Goal: Check status: Check status

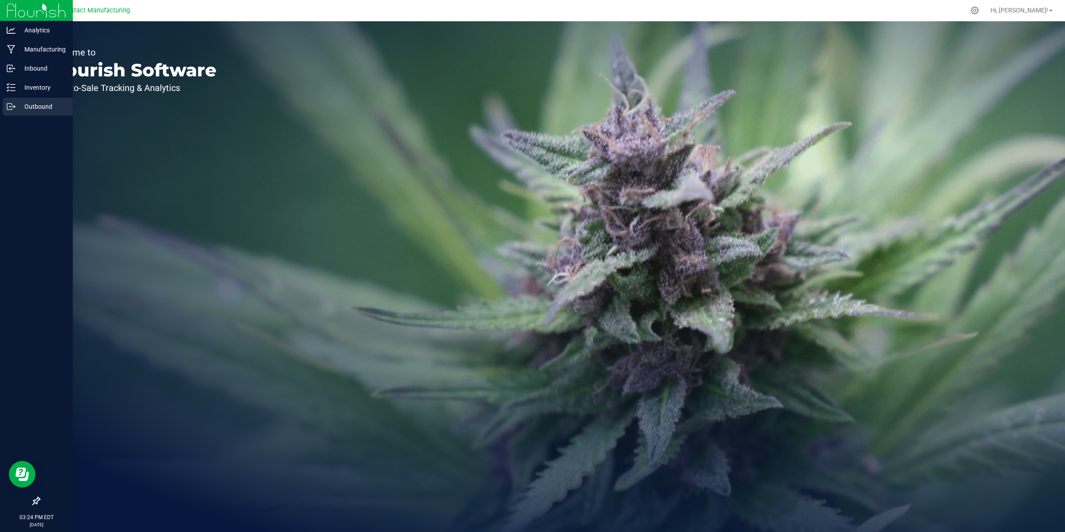
click at [27, 103] on p "Outbound" at bounding box center [42, 106] width 53 height 11
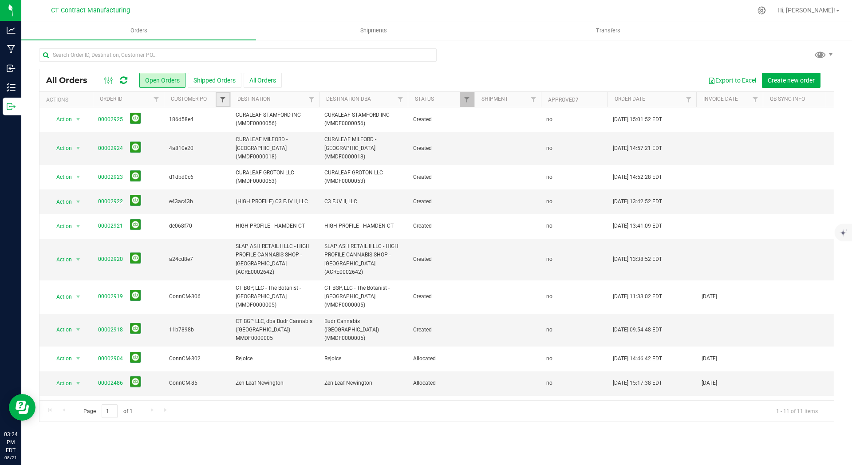
click at [221, 98] on span "Filter" at bounding box center [222, 99] width 7 height 7
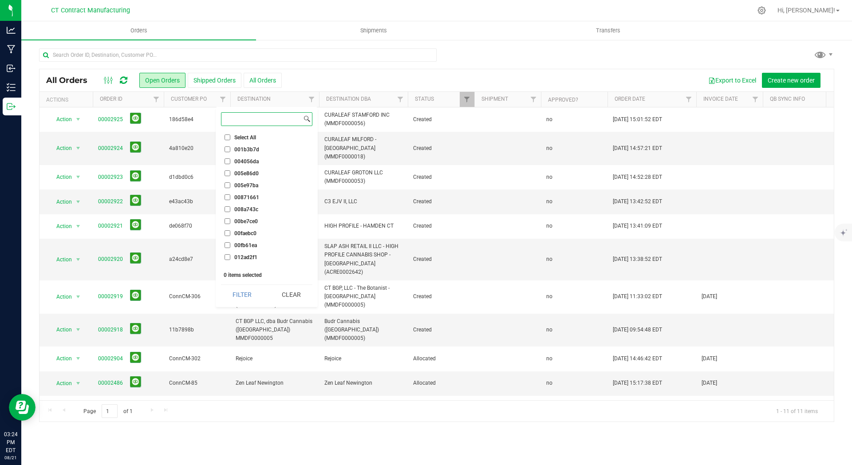
click at [253, 118] on input at bounding box center [262, 119] width 80 height 13
click at [252, 117] on input at bounding box center [262, 119] width 80 height 13
click at [263, 120] on input at bounding box center [262, 119] width 80 height 13
paste input "184b3cf9"
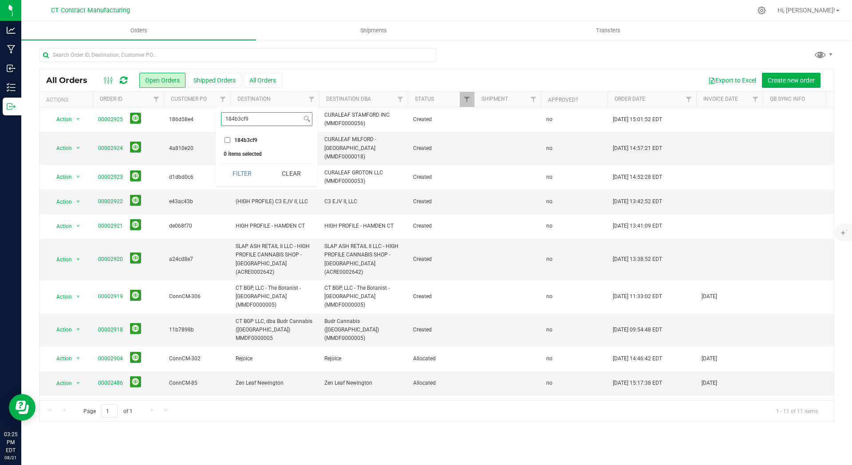
type input "184b3cf9"
click at [227, 139] on input "184b3cf9" at bounding box center [228, 140] width 6 height 6
checkbox input "true"
click at [243, 174] on button "Filter" at bounding box center [242, 174] width 43 height 20
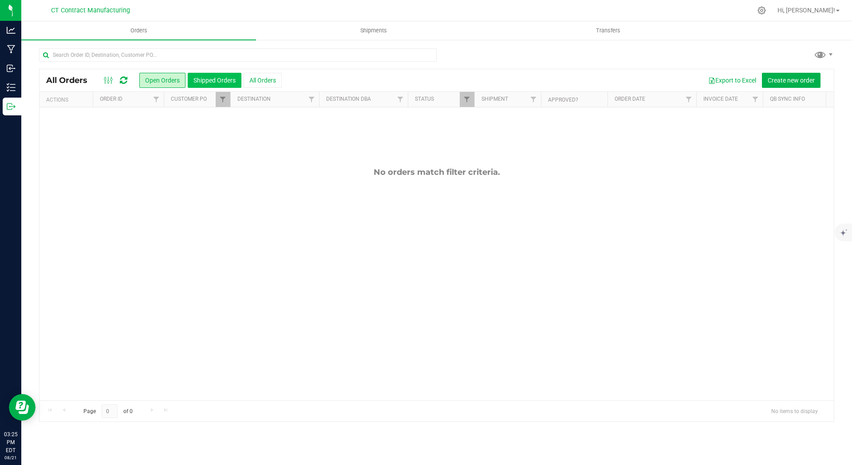
click at [194, 80] on button "Shipped Orders" at bounding box center [215, 80] width 54 height 15
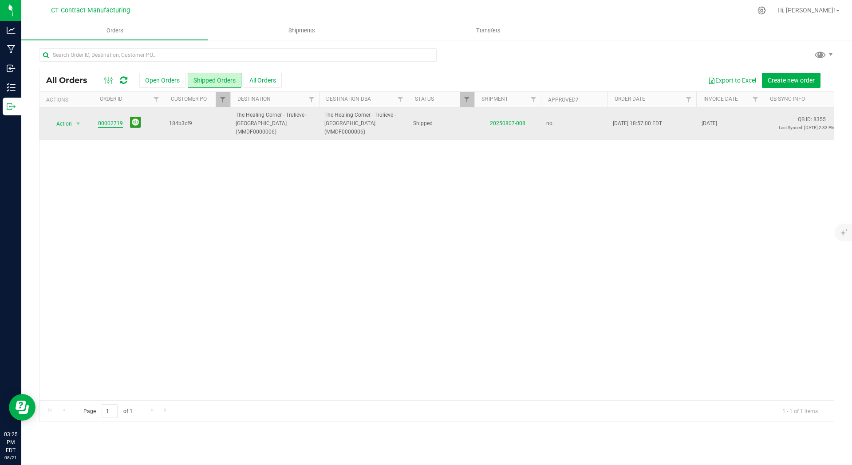
click at [112, 119] on link "00002719" at bounding box center [110, 123] width 25 height 8
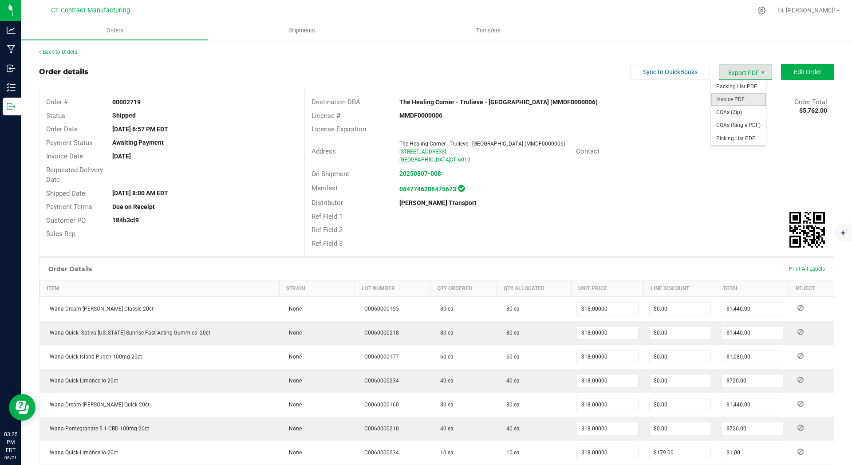
click at [744, 98] on span "Invoice PDF" at bounding box center [738, 99] width 55 height 13
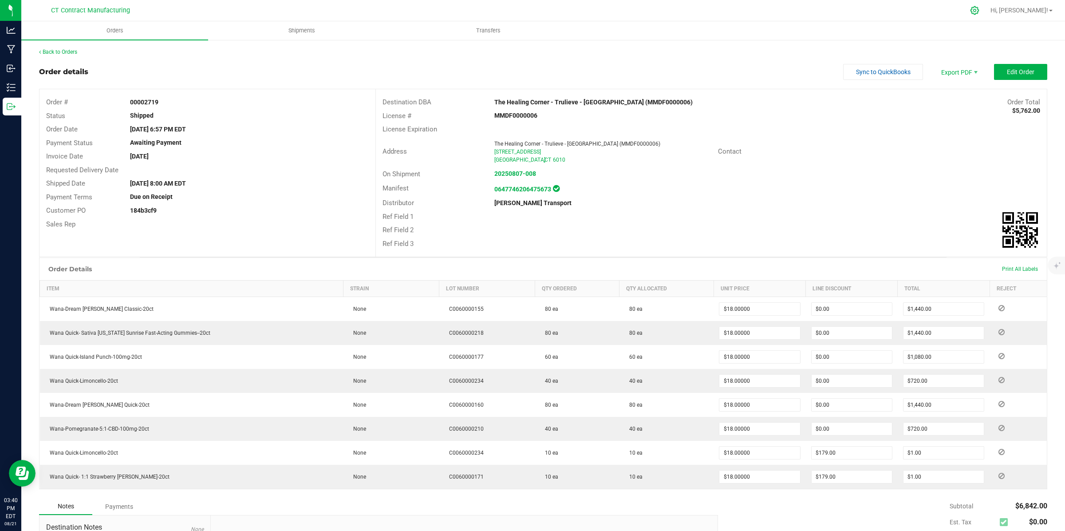
click at [986, 4] on div at bounding box center [975, 10] width 22 height 19
click at [980, 10] on icon at bounding box center [974, 10] width 9 height 9
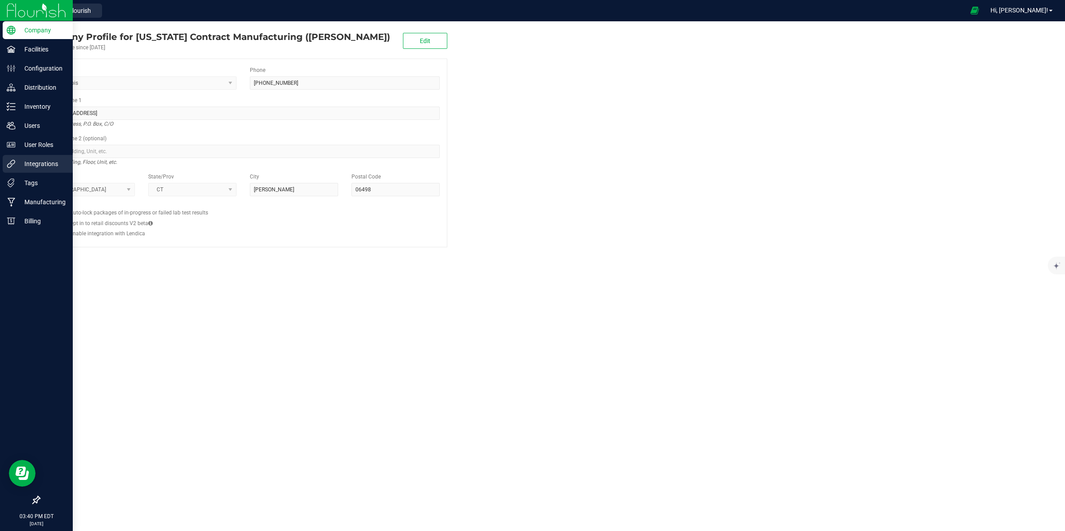
click at [49, 165] on p "Integrations" at bounding box center [42, 163] width 53 height 11
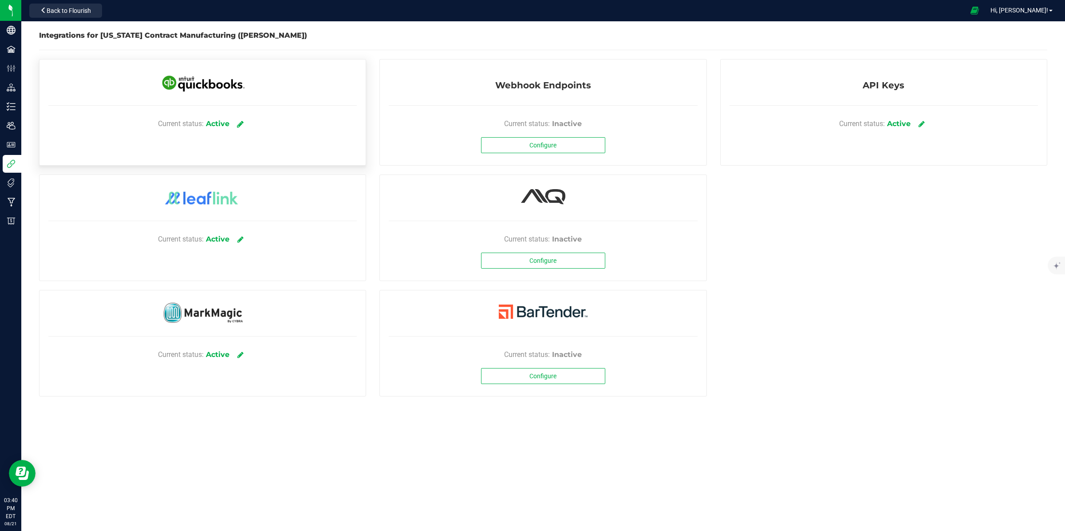
click at [241, 123] on icon at bounding box center [240, 124] width 7 height 8
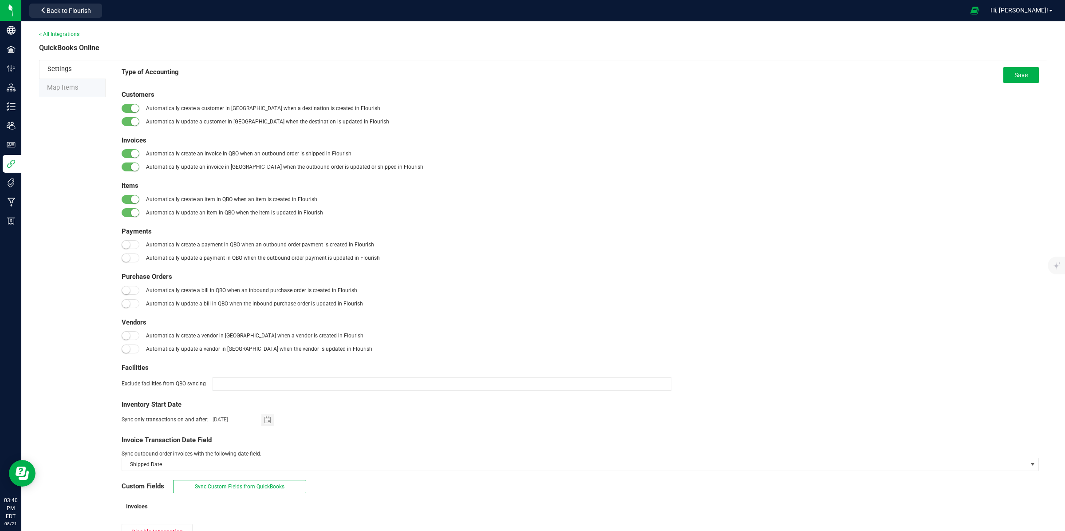
click at [86, 88] on li "Map Items" at bounding box center [72, 88] width 67 height 19
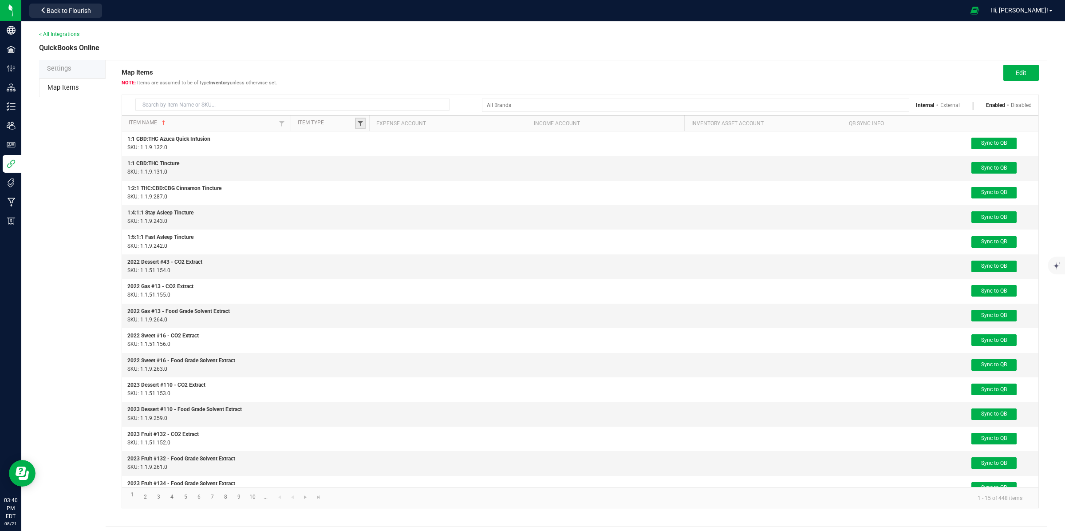
click at [363, 121] on span at bounding box center [360, 123] width 7 height 7
click at [391, 169] on li "Non-Inventory" at bounding box center [404, 172] width 86 height 12
checkbox input "true"
click at [427, 203] on button "Filter" at bounding box center [430, 204] width 44 height 20
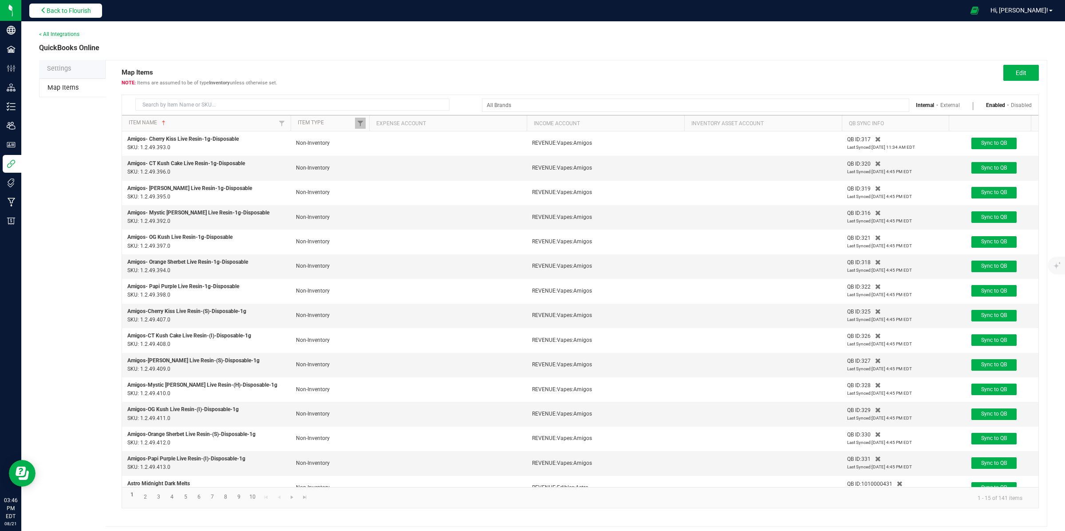
click at [77, 8] on span "Back to Flourish" at bounding box center [69, 10] width 44 height 7
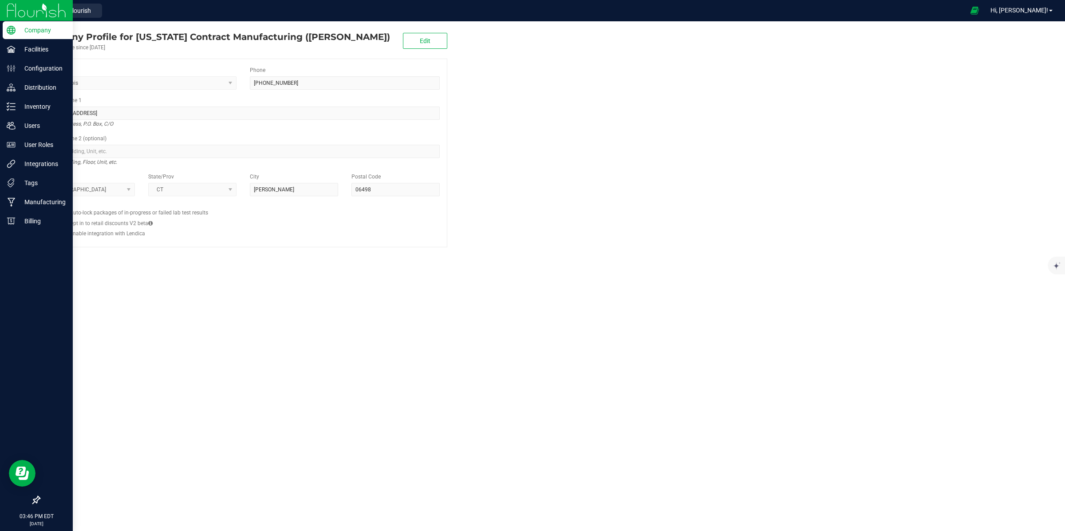
click at [15, 9] on img at bounding box center [36, 10] width 59 height 21
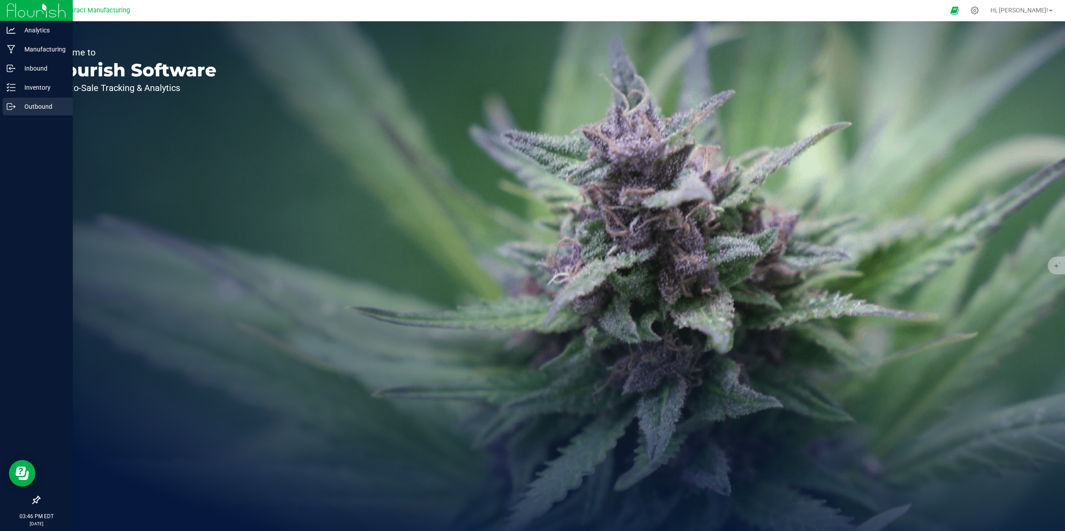
click at [33, 104] on p "Outbound" at bounding box center [42, 106] width 53 height 11
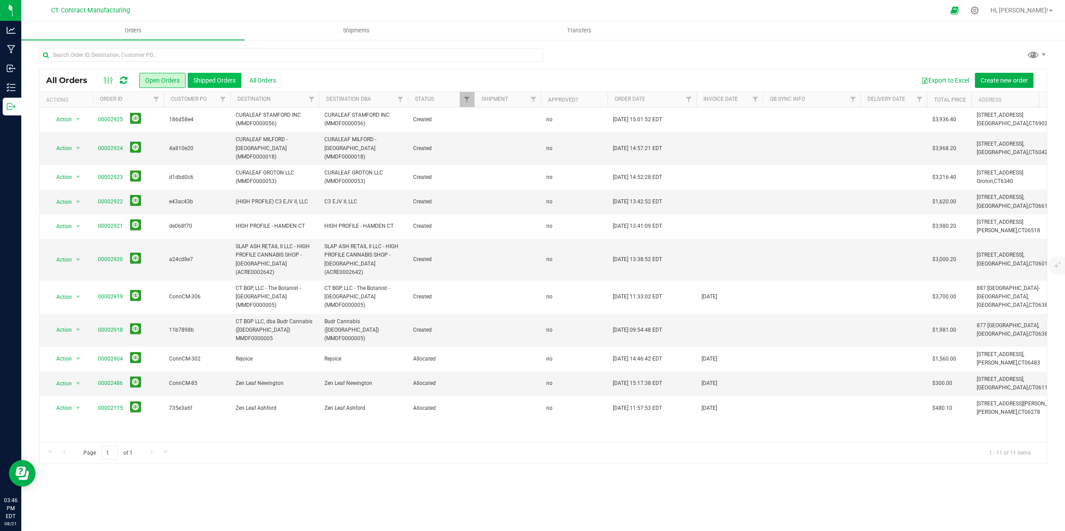
click at [202, 80] on button "Shipped Orders" at bounding box center [215, 80] width 54 height 15
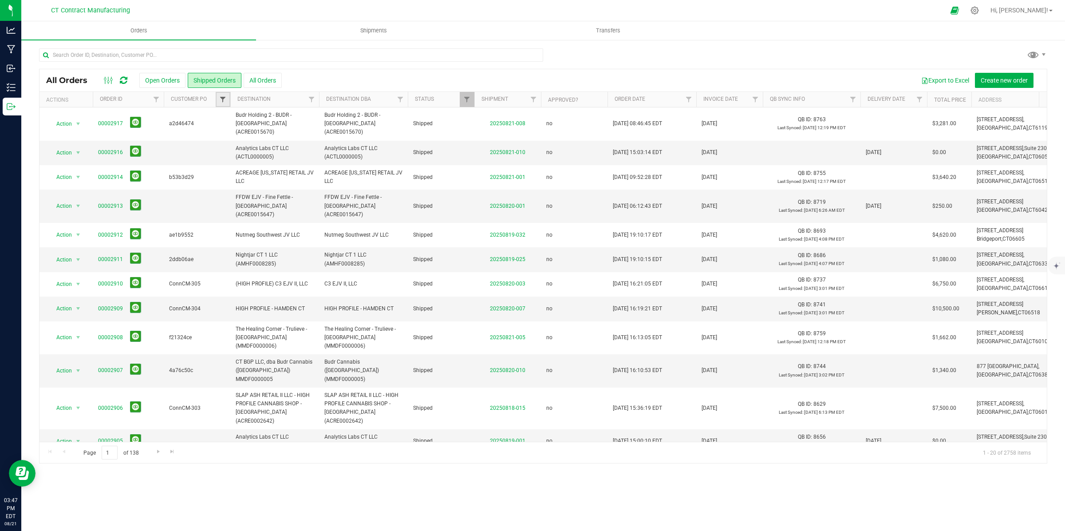
click at [220, 100] on span "Filter" at bounding box center [222, 99] width 7 height 7
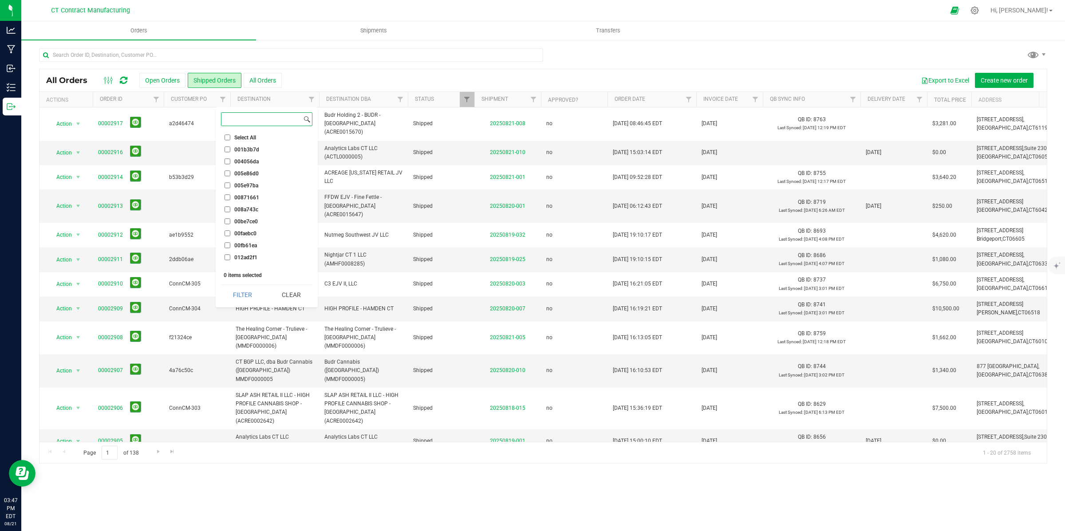
click at [255, 123] on input at bounding box center [262, 119] width 80 height 13
paste input "0d162b2c"
type input "0d162b2c"
click at [227, 141] on input "0d162b2c" at bounding box center [228, 140] width 6 height 6
checkbox input "true"
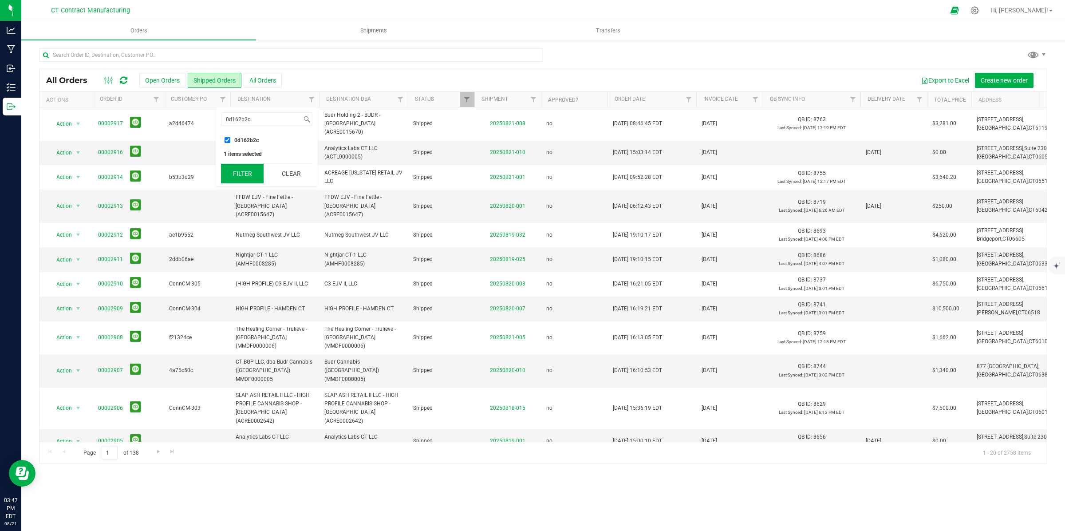
click at [248, 176] on button "Filter" at bounding box center [242, 174] width 43 height 20
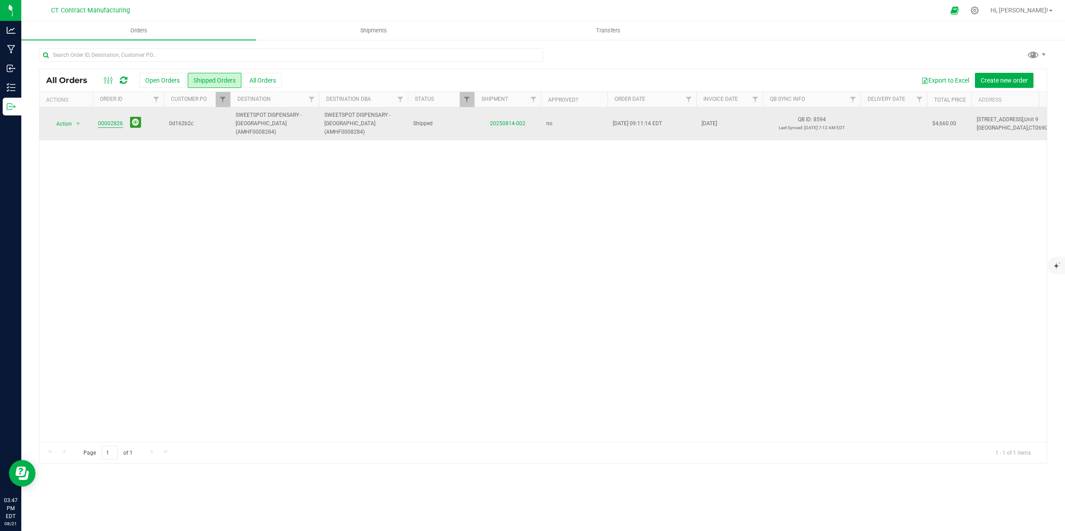
click at [110, 121] on link "00002826" at bounding box center [110, 123] width 25 height 8
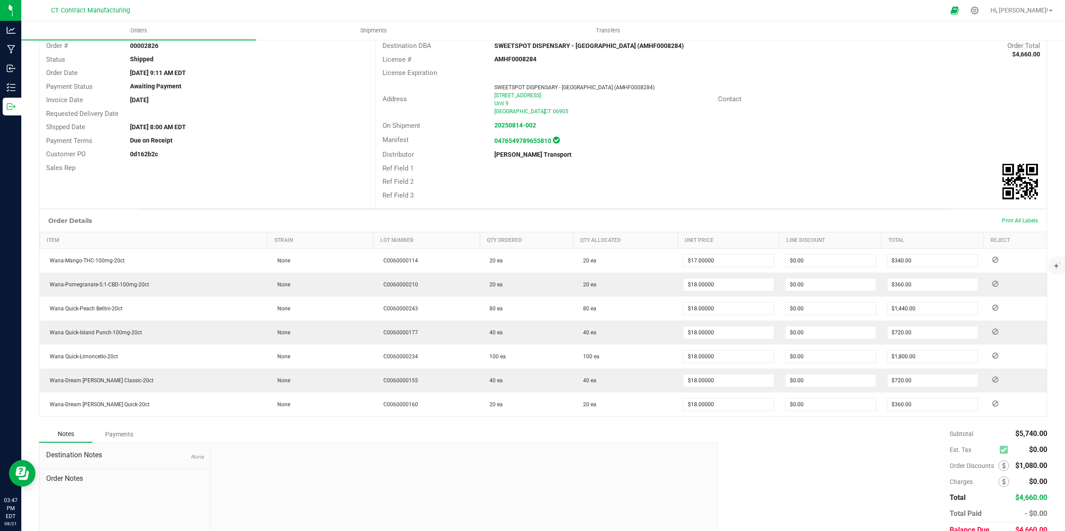
scroll to position [43, 0]
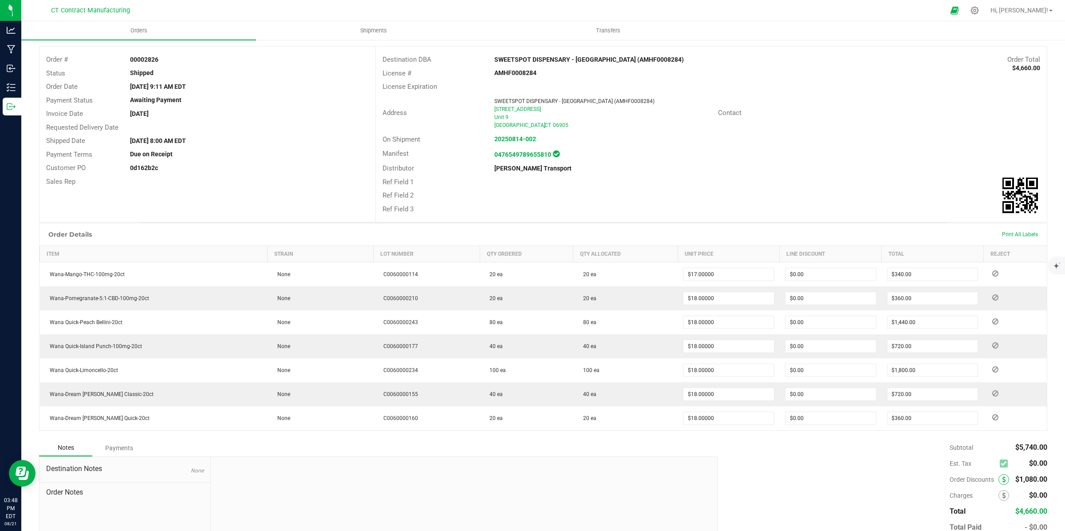
click at [999, 481] on span at bounding box center [1004, 479] width 11 height 11
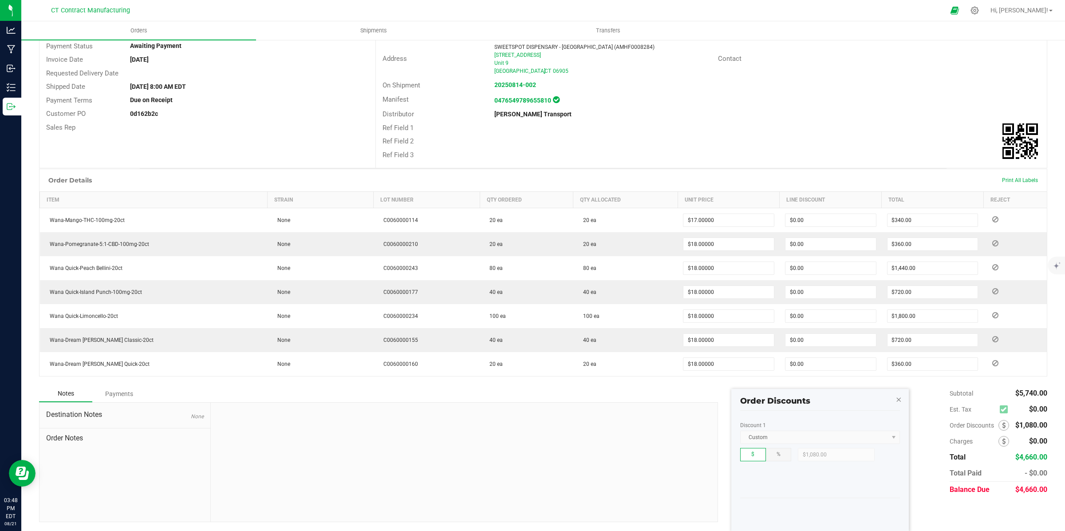
click at [899, 396] on icon "button" at bounding box center [899, 399] width 6 height 11
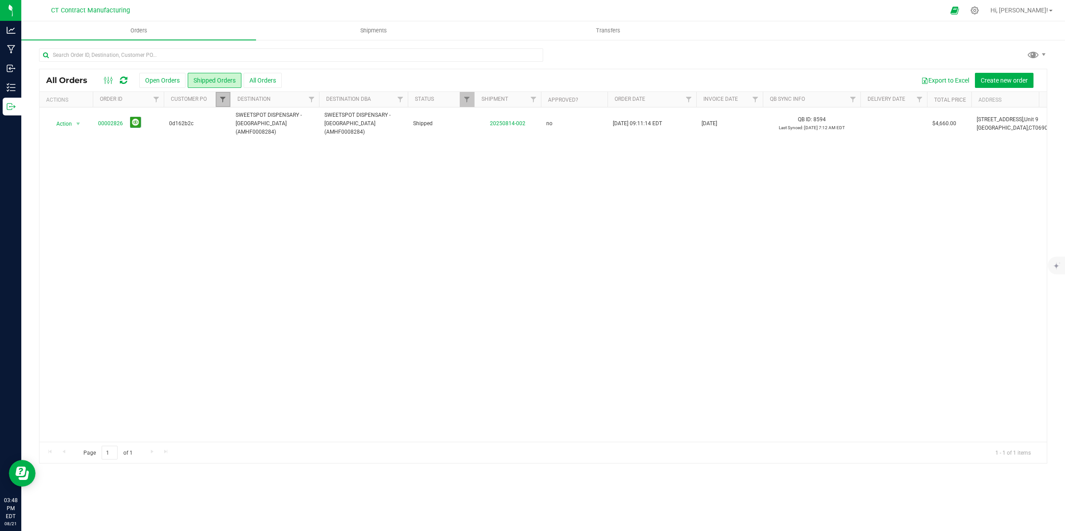
drag, startPoint x: 219, startPoint y: 98, endPoint x: 223, endPoint y: 98, distance: 4.5
click at [220, 98] on span "Filter" at bounding box center [222, 99] width 7 height 7
click at [282, 118] on input at bounding box center [262, 119] width 80 height 13
paste input "184b3cf9"
type input "184b3cf9"
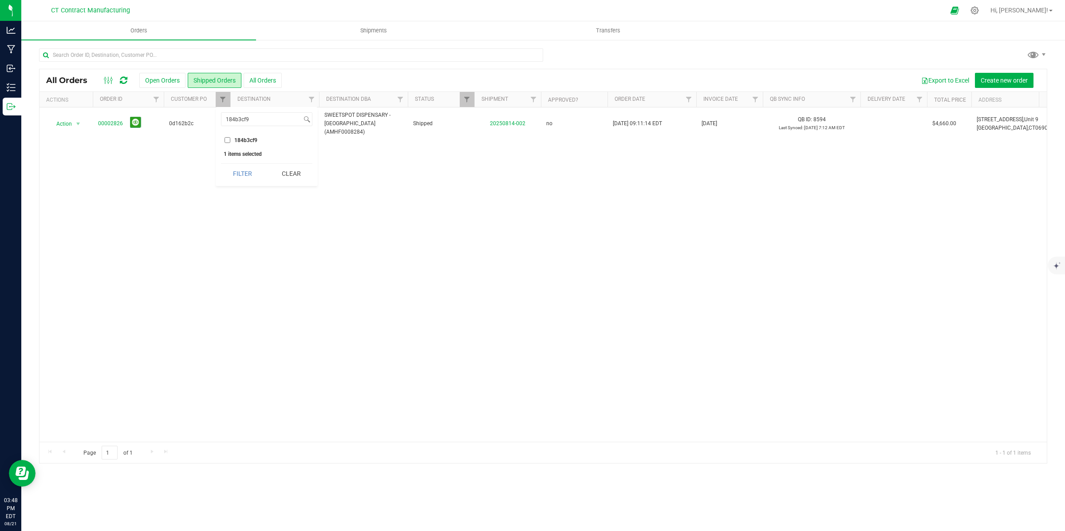
click at [226, 140] on input "184b3cf9" at bounding box center [228, 140] width 6 height 6
checkbox input "true"
click at [245, 173] on button "Filter" at bounding box center [242, 174] width 43 height 20
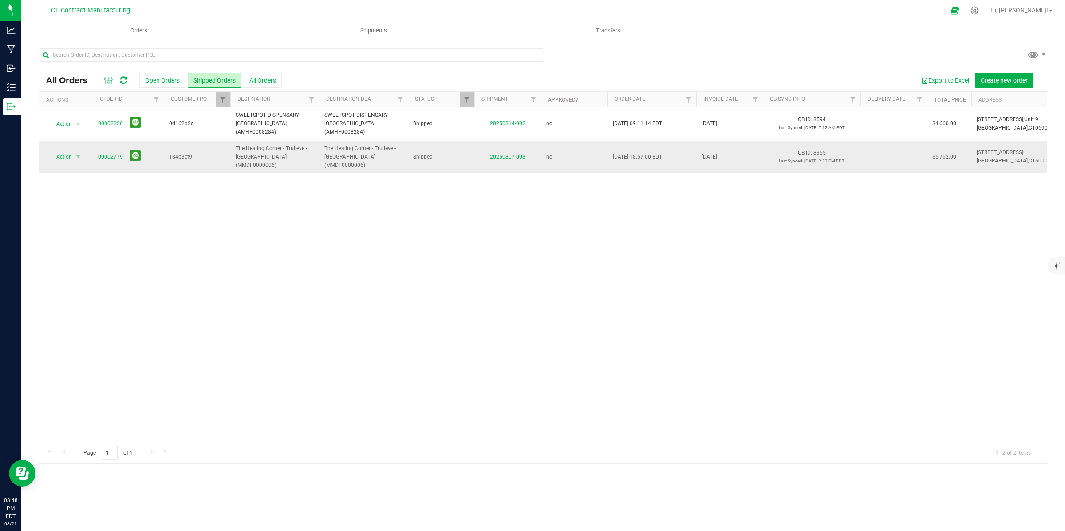
click at [112, 153] on link "00002719" at bounding box center [110, 157] width 25 height 8
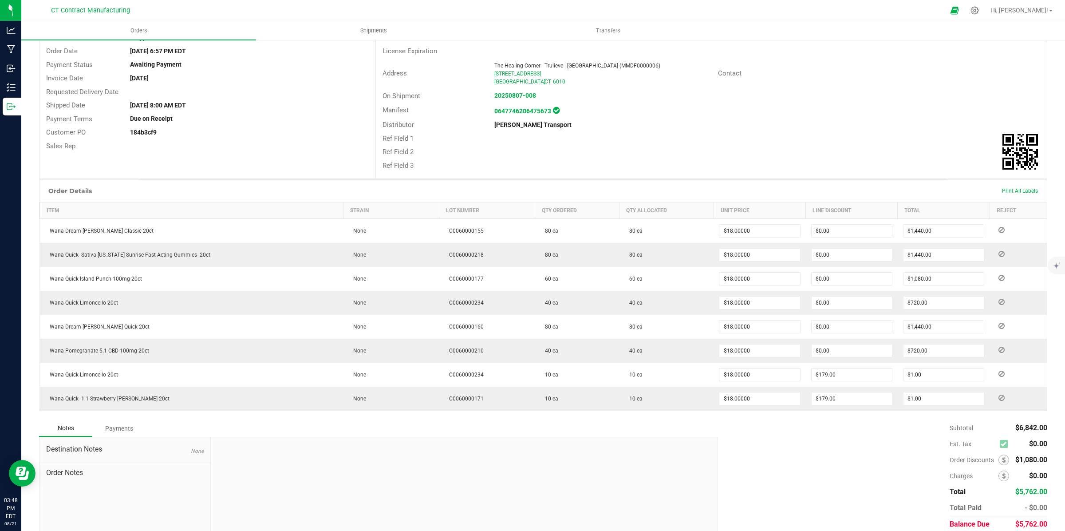
scroll to position [83, 0]
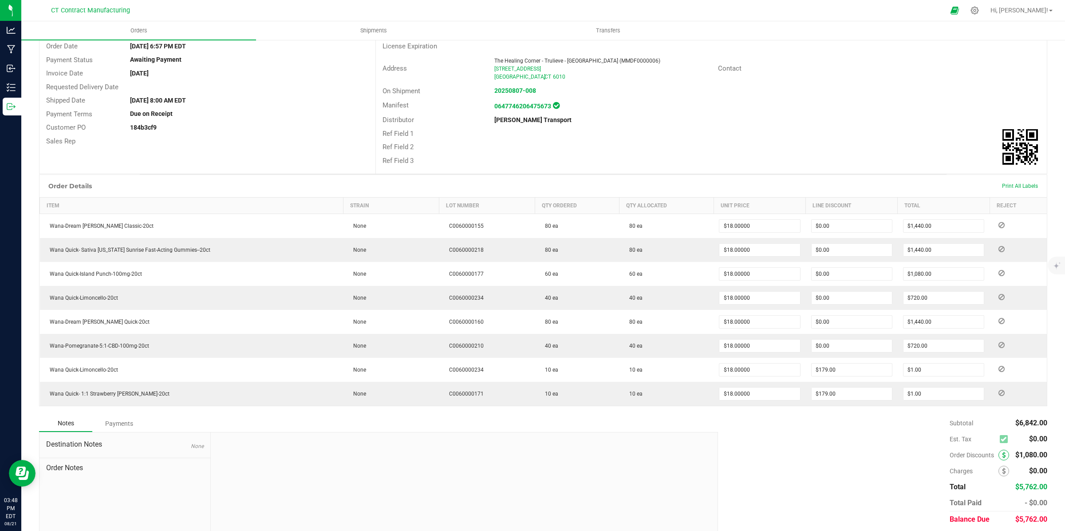
click at [996, 458] on div "Subtotal $6,842.00 Est. Tax $0.00" at bounding box center [999, 471] width 98 height 112
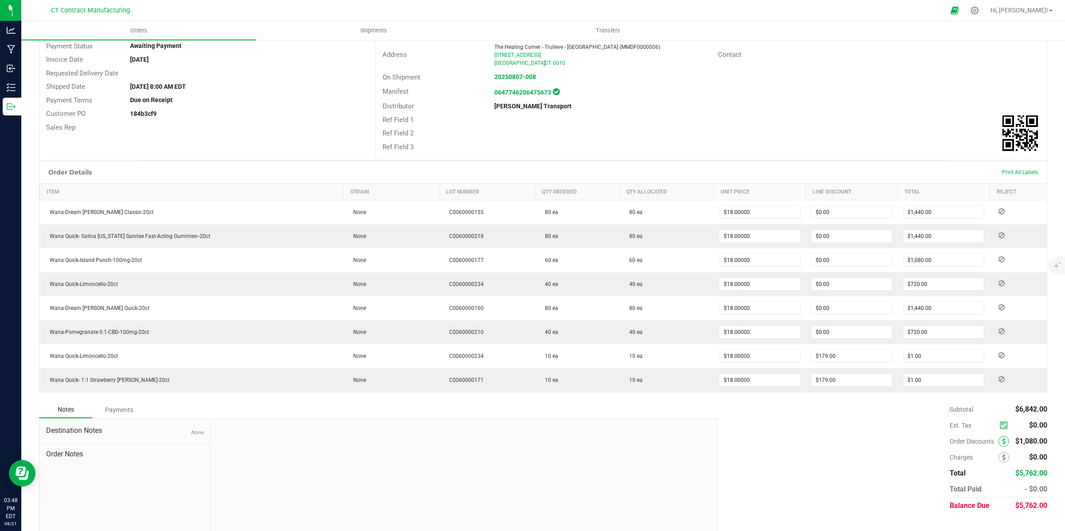
click at [1002, 443] on icon at bounding box center [1004, 441] width 4 height 6
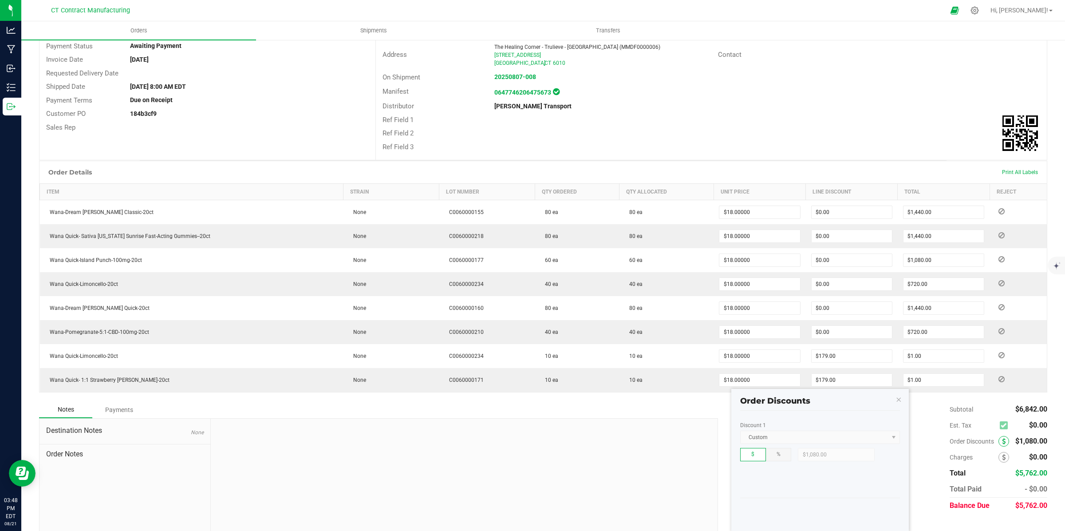
scroll to position [114, 0]
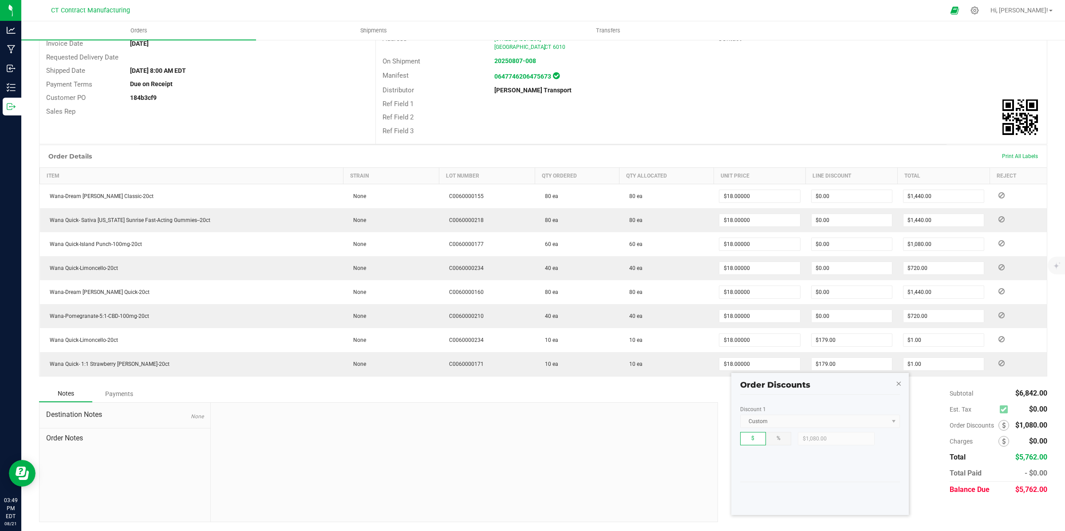
click at [900, 382] on icon "button" at bounding box center [899, 383] width 6 height 11
